Goal: Task Accomplishment & Management: Complete application form

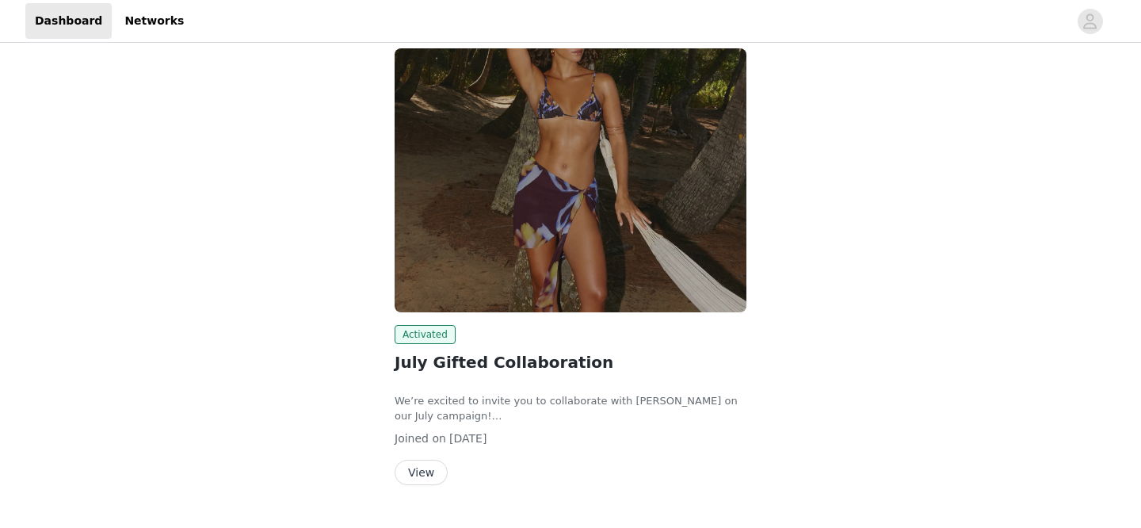
scroll to position [130, 0]
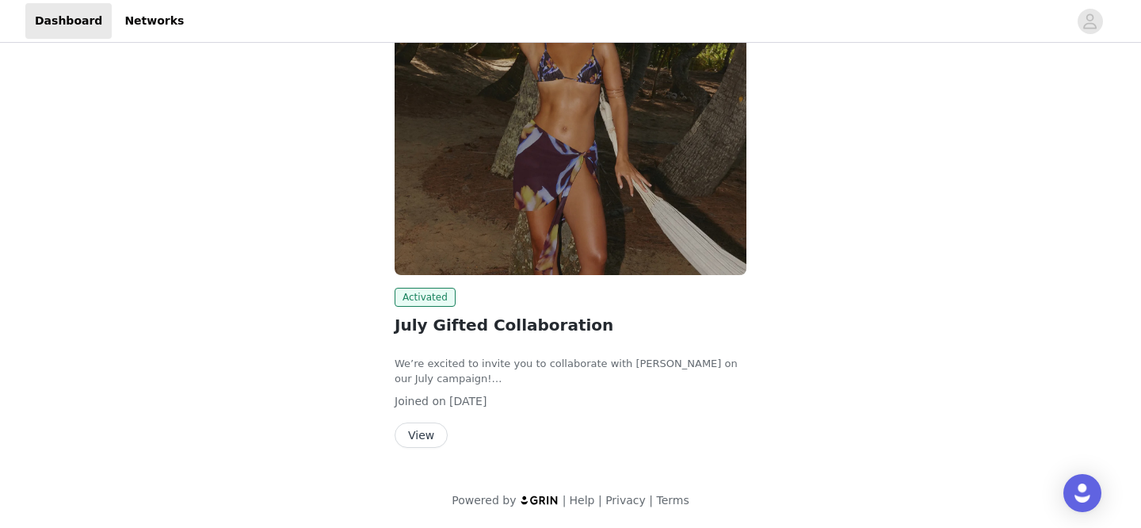
click at [428, 427] on button "View" at bounding box center [421, 434] width 53 height 25
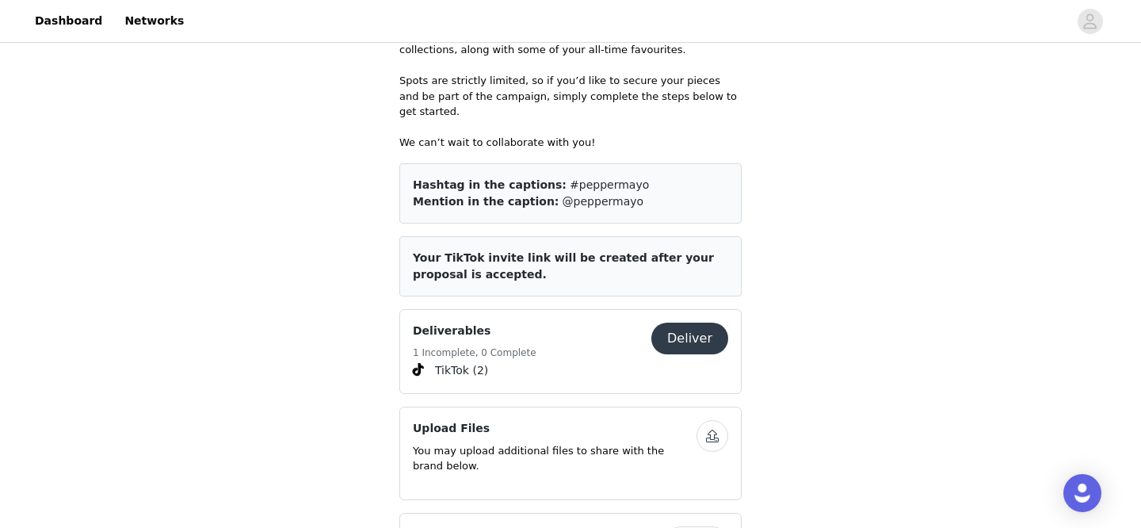
scroll to position [626, 0]
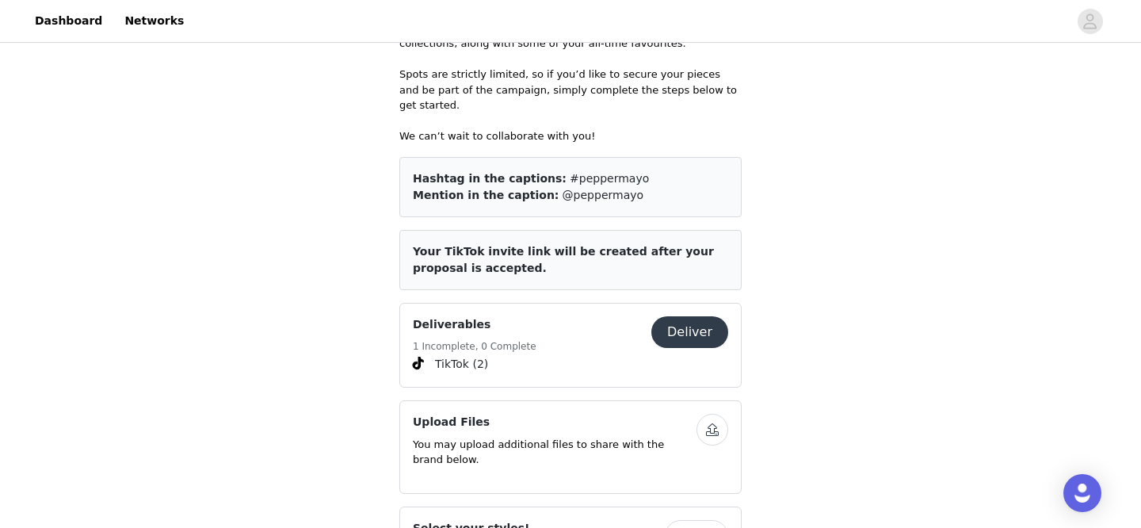
click at [691, 326] on button "Deliver" at bounding box center [689, 332] width 77 height 32
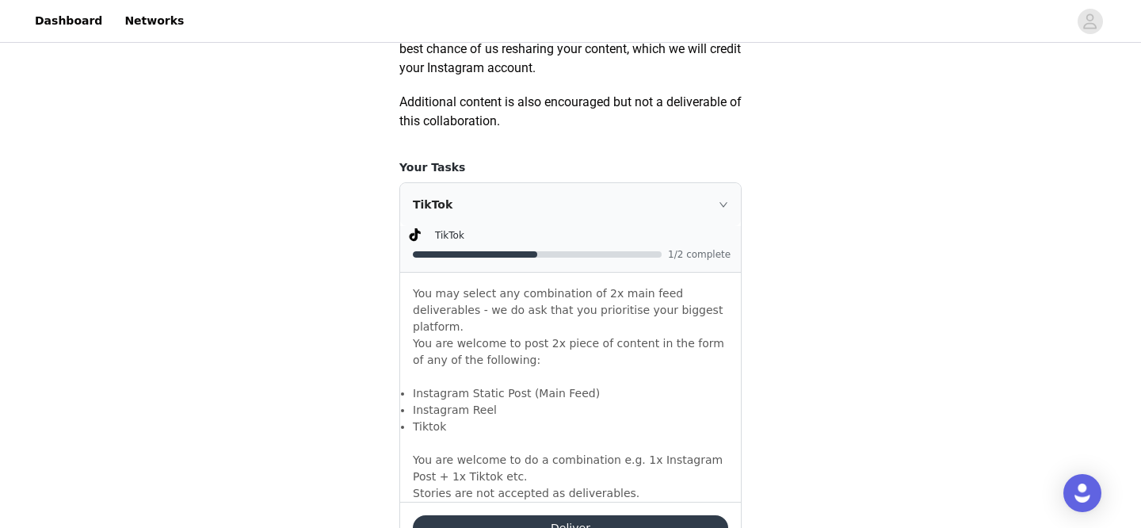
scroll to position [987, 0]
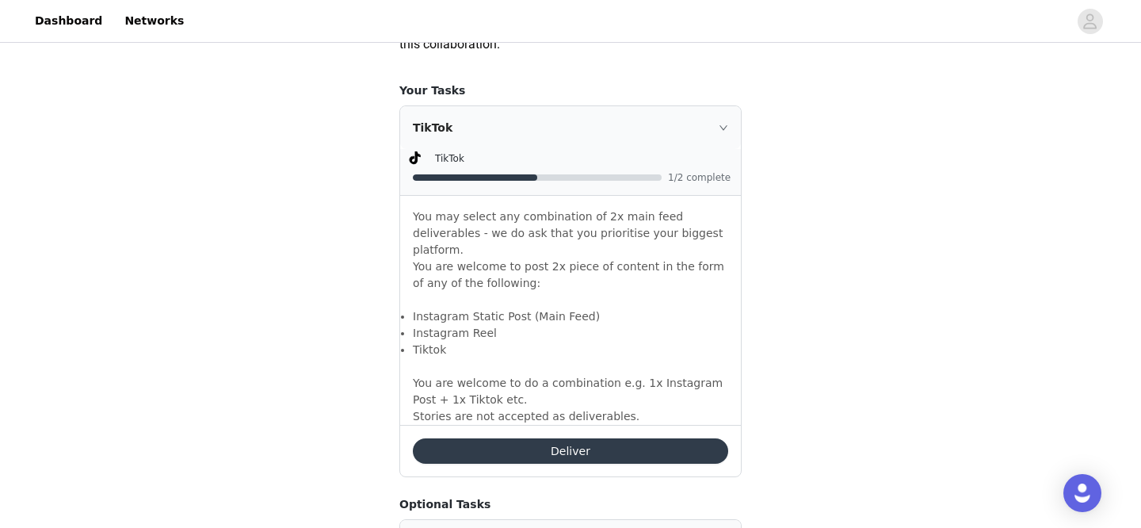
click at [574, 438] on button "Deliver" at bounding box center [570, 450] width 315 height 25
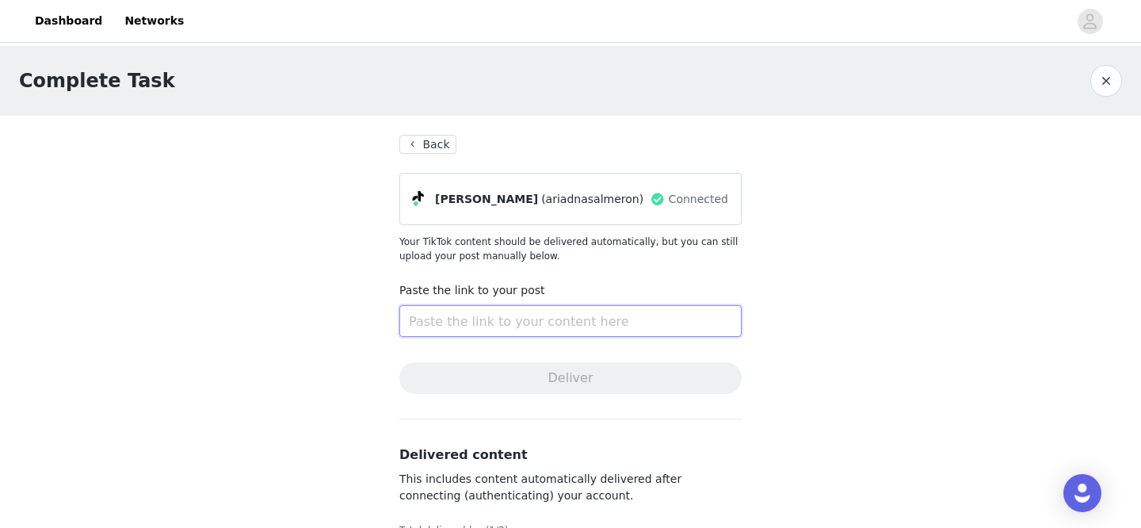
click at [548, 323] on input "text" at bounding box center [570, 321] width 342 height 32
paste input "[URL][DOMAIN_NAME]"
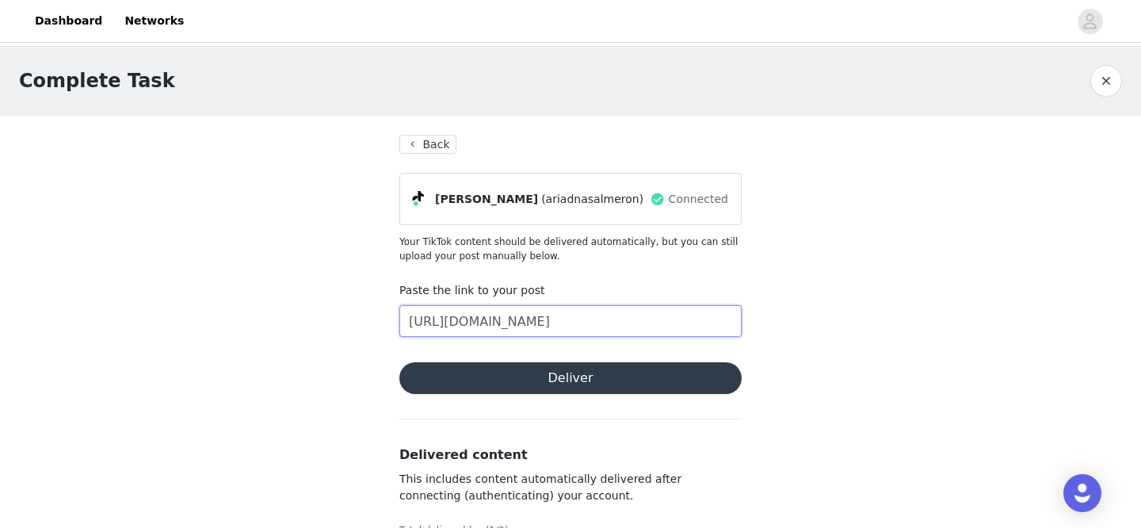
scroll to position [0, 104]
click at [547, 373] on button "Deliver" at bounding box center [570, 378] width 342 height 32
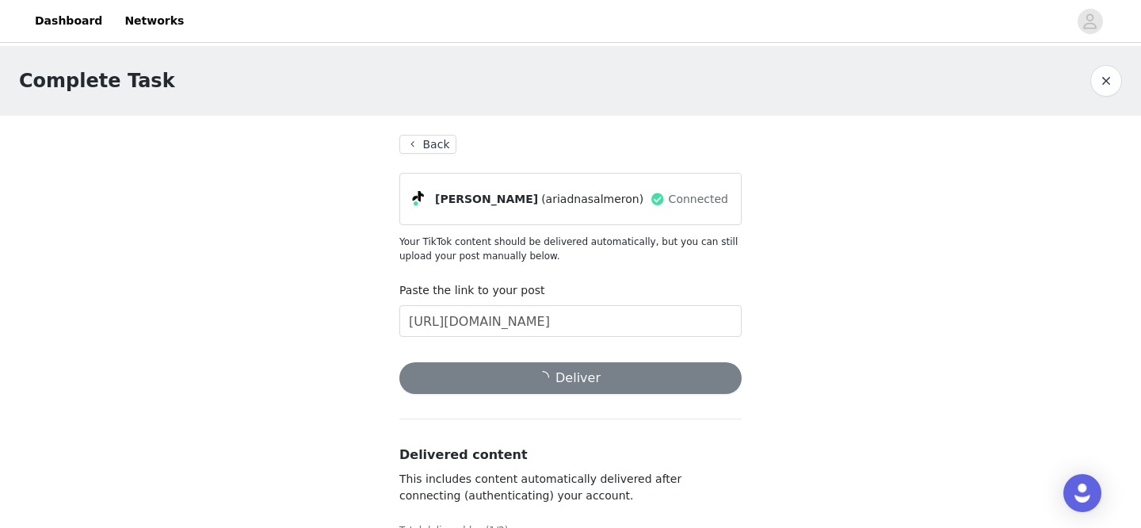
scroll to position [0, 0]
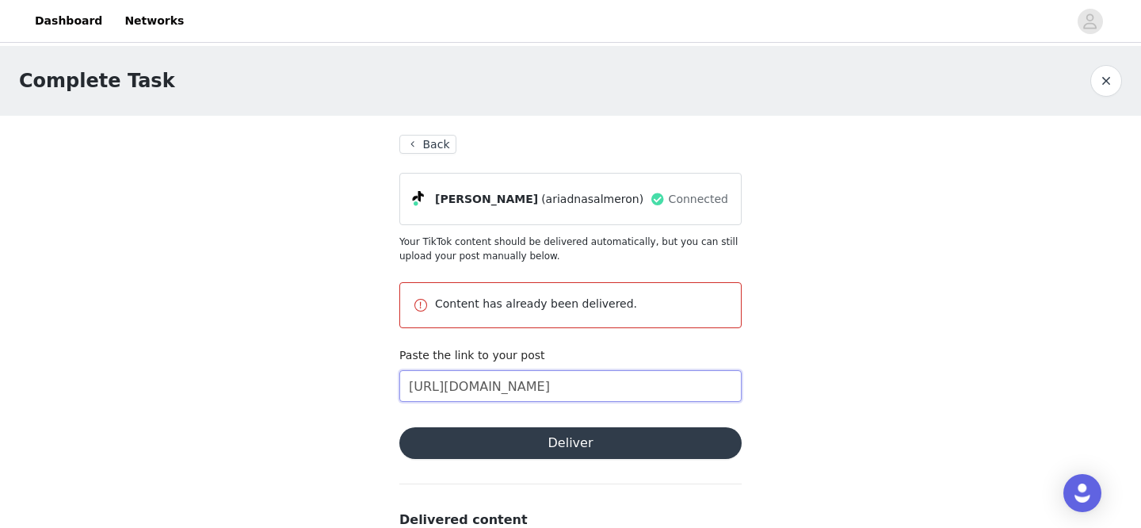
click at [469, 388] on input "[URL][DOMAIN_NAME]" at bounding box center [570, 386] width 342 height 32
paste input "5410639955578134"
type input "[URL][DOMAIN_NAME]"
click at [489, 441] on button "Deliver" at bounding box center [570, 443] width 342 height 32
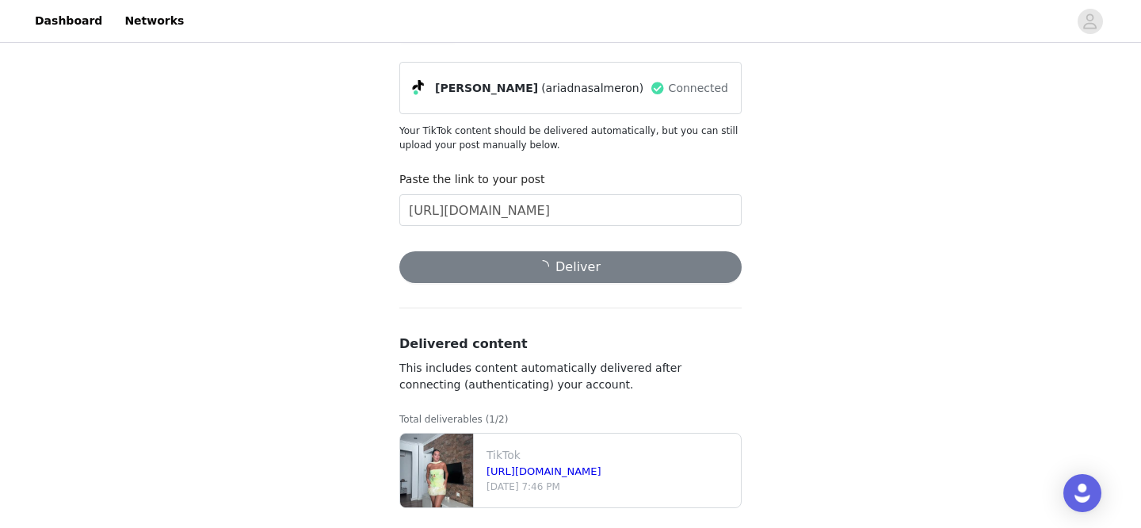
scroll to position [123, 0]
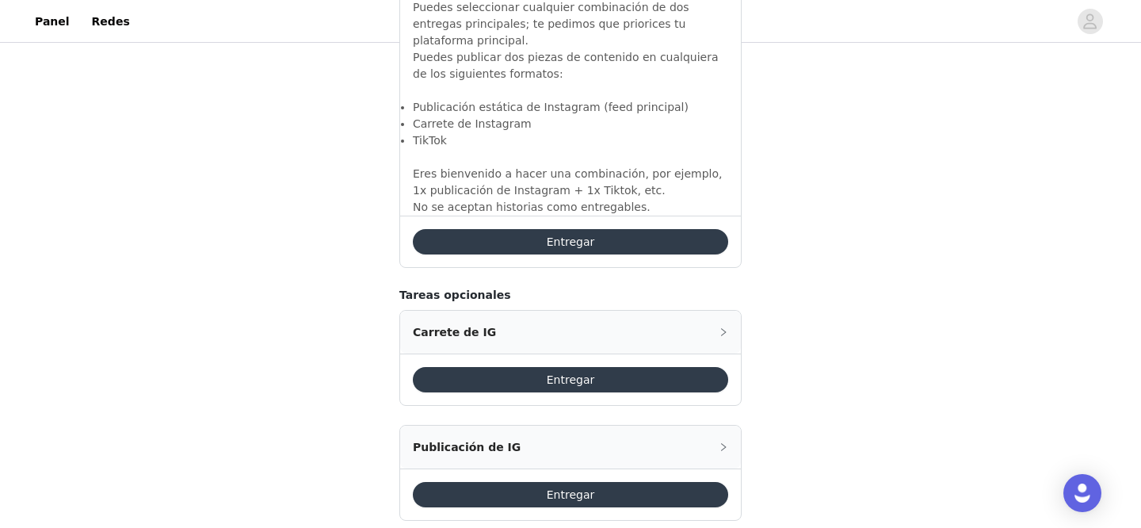
scroll to position [1307, 0]
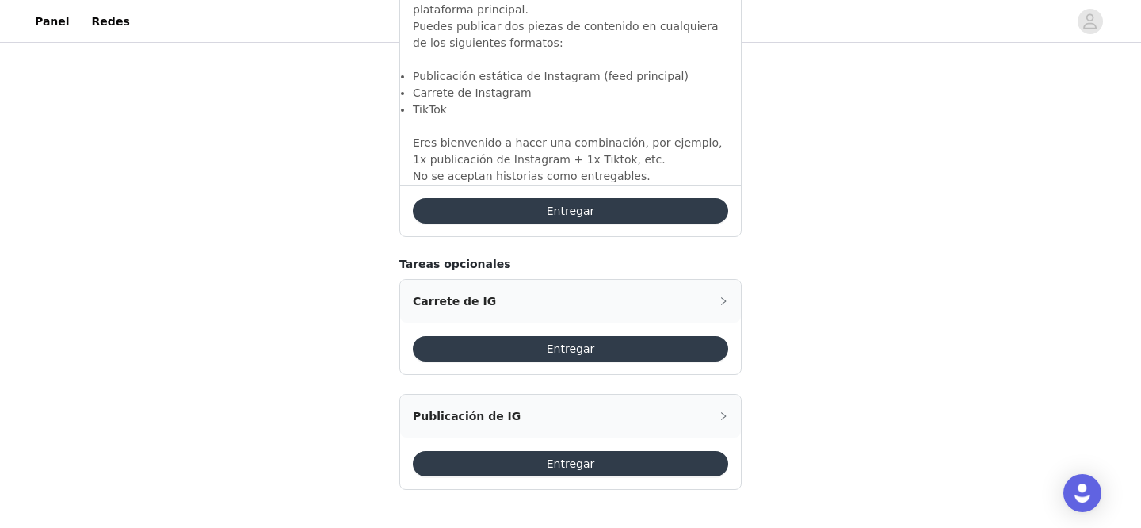
click at [620, 208] on button "Entregar" at bounding box center [570, 210] width 315 height 25
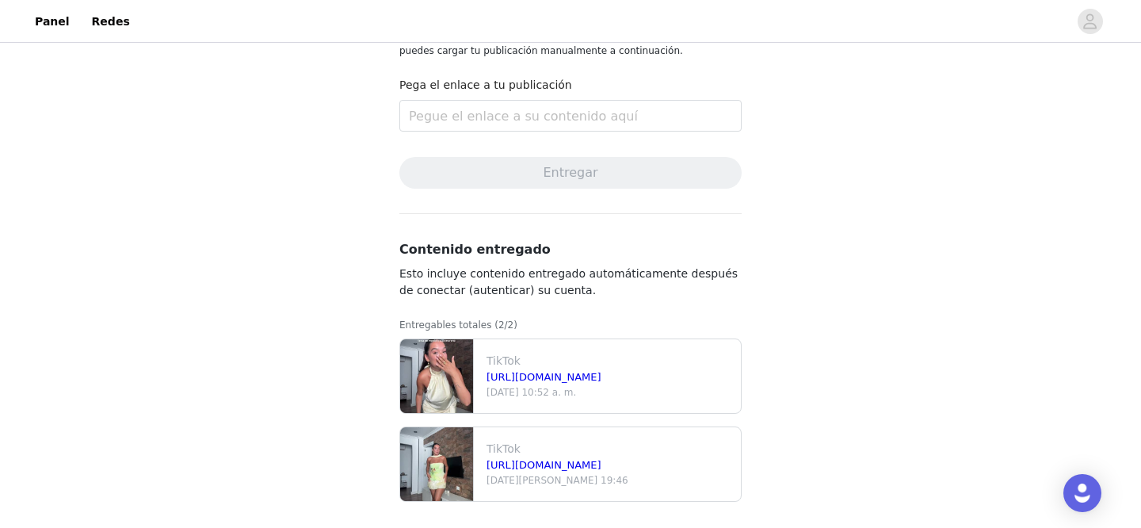
scroll to position [211, 0]
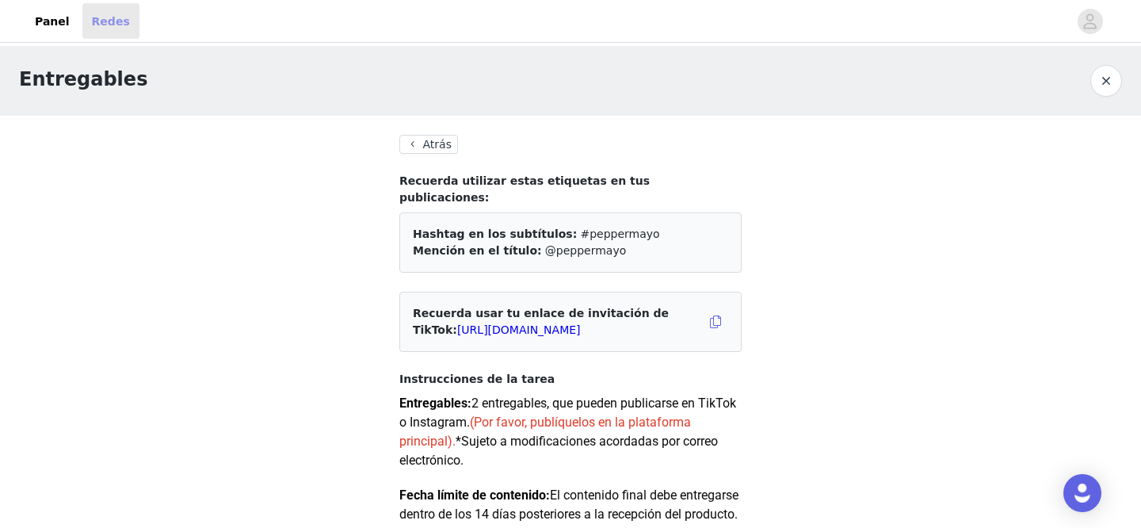
click at [105, 26] on font "Redes" at bounding box center [111, 20] width 38 height 13
